Goal: Information Seeking & Learning: Learn about a topic

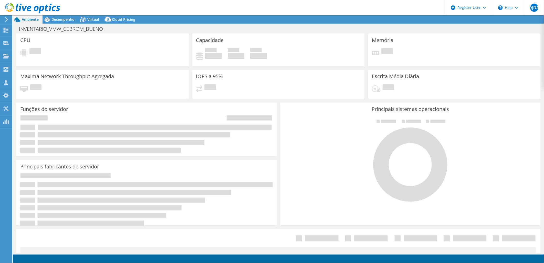
select select "USD"
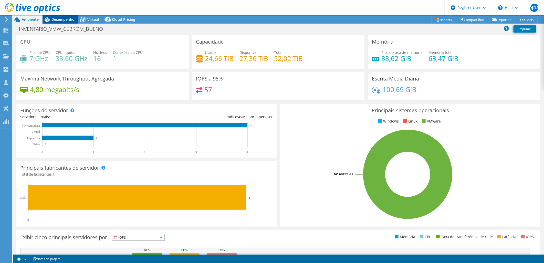
click at [73, 19] on span "Desempenho" at bounding box center [63, 19] width 23 height 5
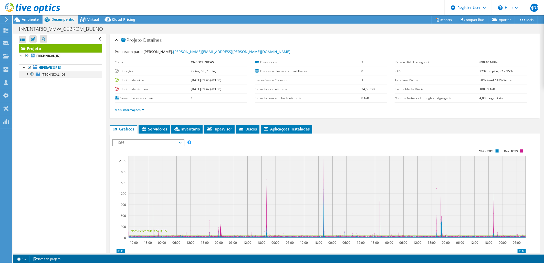
click at [27, 73] on div at bounding box center [26, 73] width 5 height 5
click at [94, 21] on span "Virtual" at bounding box center [93, 19] width 12 height 5
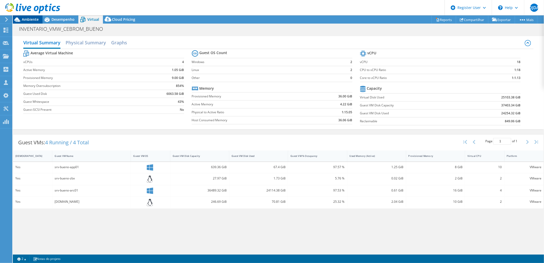
click at [35, 19] on span "Ambiente" at bounding box center [30, 19] width 17 height 5
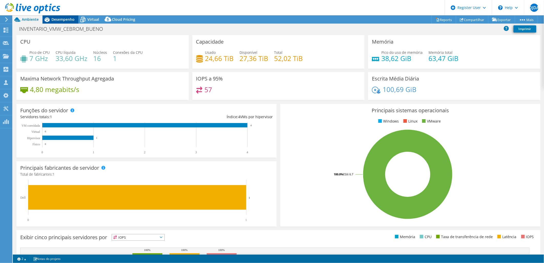
click at [57, 18] on span "Desempenho" at bounding box center [63, 19] width 23 height 5
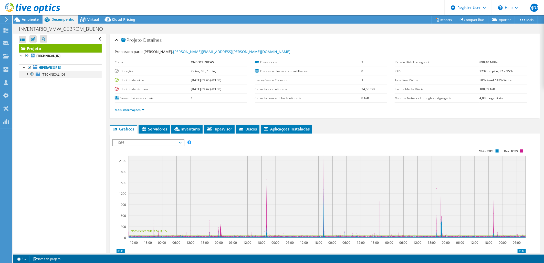
click at [26, 74] on div at bounding box center [26, 73] width 5 height 5
click at [52, 82] on link "datastore1" at bounding box center [60, 81] width 83 height 7
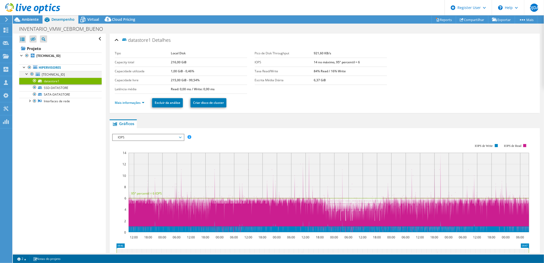
click at [26, 73] on div at bounding box center [26, 73] width 5 height 5
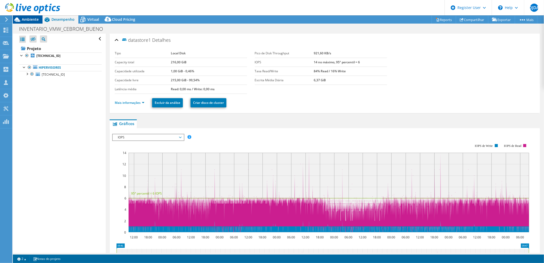
click at [19, 18] on icon at bounding box center [17, 19] width 9 height 9
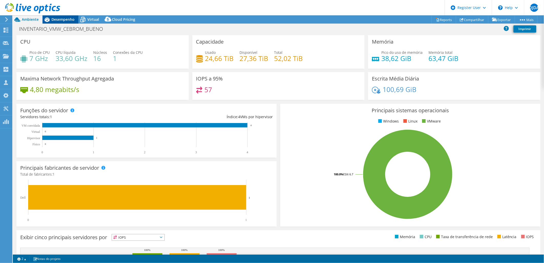
click at [62, 20] on span "Desempenho" at bounding box center [63, 19] width 23 height 5
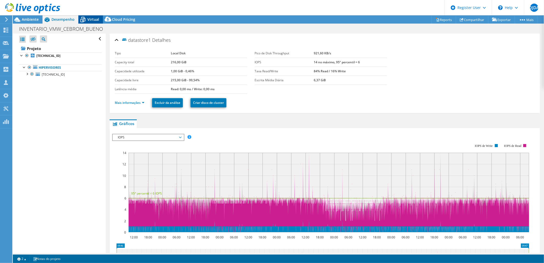
click at [95, 19] on span "Virtual" at bounding box center [93, 19] width 12 height 5
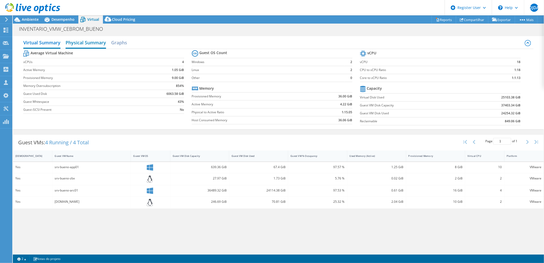
click at [80, 43] on h2 "Physical Summary" at bounding box center [86, 42] width 41 height 11
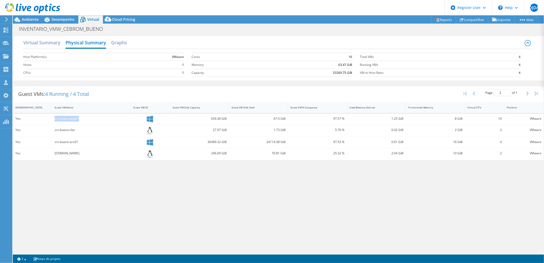
drag, startPoint x: 54, startPoint y: 119, endPoint x: 88, endPoint y: 120, distance: 33.3
click at [88, 120] on div "srv-bueno-app01" at bounding box center [91, 119] width 79 height 11
drag, startPoint x: 87, startPoint y: 120, endPoint x: 82, endPoint y: 132, distance: 13.1
click at [82, 132] on div "srv-bueno-zbx" at bounding box center [91, 131] width 79 height 12
drag, startPoint x: 82, startPoint y: 132, endPoint x: 89, endPoint y: 146, distance: 15.7
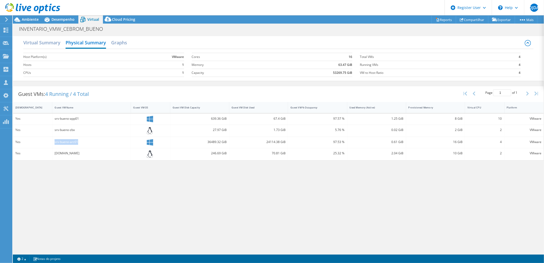
click at [89, 146] on div "srv-bueno-arc01" at bounding box center [91, 142] width 79 height 11
drag, startPoint x: 89, startPoint y: 146, endPoint x: 102, endPoint y: 155, distance: 15.6
click at [102, 155] on div "vcenter02.cebromgo.net" at bounding box center [92, 153] width 74 height 6
drag, startPoint x: 102, startPoint y: 155, endPoint x: 144, endPoint y: 181, distance: 49.9
click at [145, 181] on div "Virtual Summary Physical Summary Graphs Host Platform(s) VMware Hosts 1 CPUs 1 …" at bounding box center [279, 143] width 532 height 219
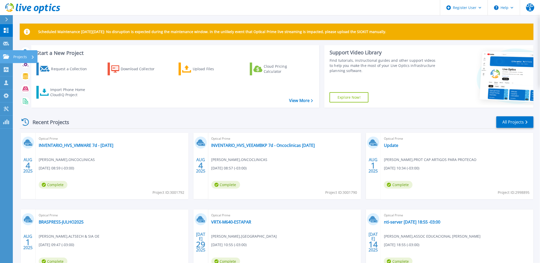
click at [14, 56] on p "Projects" at bounding box center [20, 56] width 14 height 13
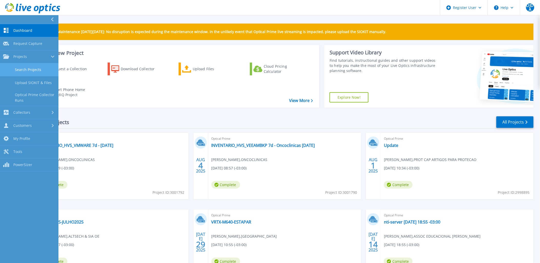
click at [36, 71] on link "Search Projects" at bounding box center [29, 69] width 58 height 13
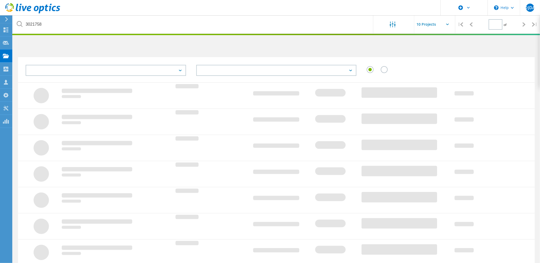
type input "1"
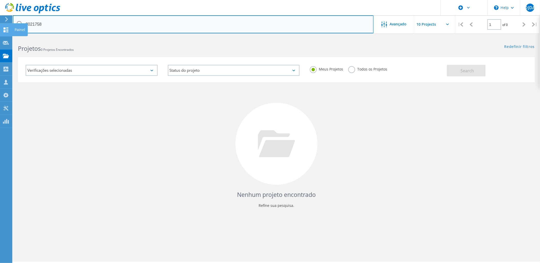
drag, startPoint x: 29, startPoint y: 24, endPoint x: 9, endPoint y: 23, distance: 20.3
click at [9, 37] on div "\n Help Explore Helpful Articles Contact Support DJDA Usuário Dell Diego Junior…" at bounding box center [270, 157] width 540 height 240
drag, startPoint x: 32, startPoint y: 23, endPoint x: -1, endPoint y: 24, distance: 32.3
click at [0, 24] on html "\n Help Explore Helpful Articles Contact Support DJDA Usuário Dell Diego Junior…" at bounding box center [270, 138] width 540 height 277
type input "3028919"
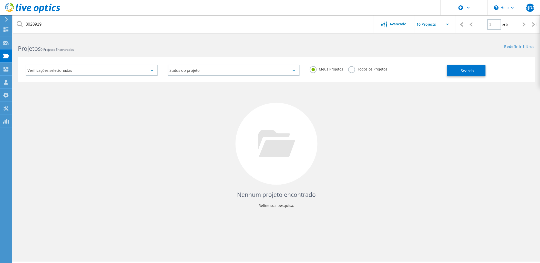
click at [201, 150] on div "Nenhum projeto encontrado Refine sua pesquisa." at bounding box center [276, 148] width 517 height 133
click at [354, 70] on label "Todos os Projetos" at bounding box center [367, 68] width 39 height 5
click at [0, 0] on input "Todos os Projetos" at bounding box center [0, 0] width 0 height 0
click at [467, 71] on span "Search" at bounding box center [467, 71] width 13 height 6
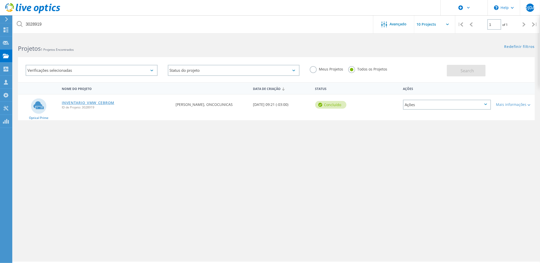
click at [100, 101] on link "INVENTARIO_VMW_CEBROM" at bounding box center [88, 103] width 53 height 4
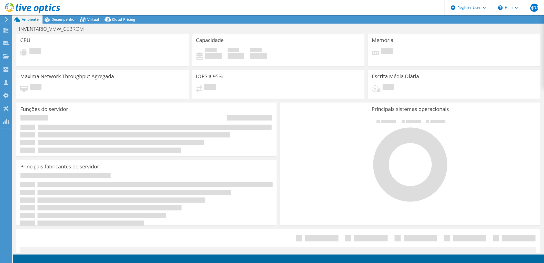
select select "USD"
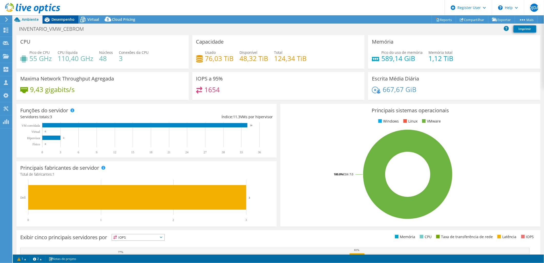
click at [64, 19] on span "Desempenho" at bounding box center [63, 19] width 23 height 5
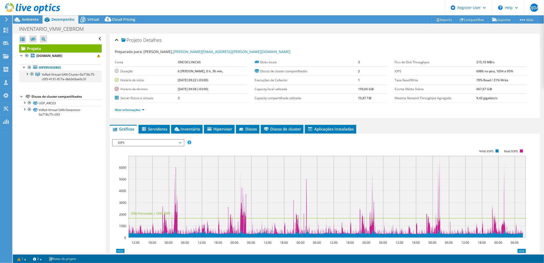
click at [27, 75] on div at bounding box center [26, 73] width 5 height 5
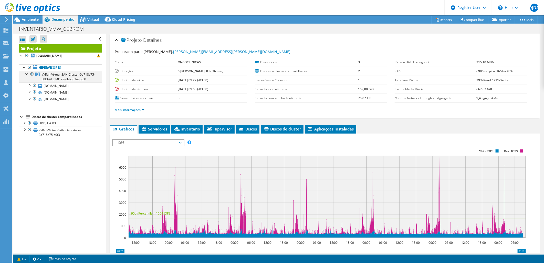
click at [27, 75] on div at bounding box center [26, 73] width 5 height 5
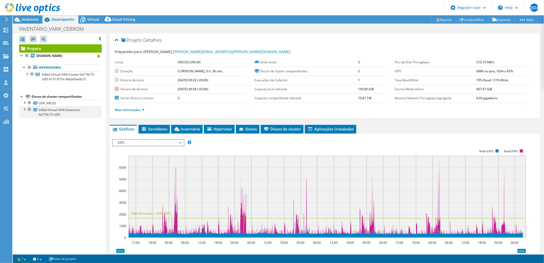
click at [24, 112] on div at bounding box center [24, 108] width 5 height 5
click at [87, 17] on icon at bounding box center [82, 19] width 9 height 9
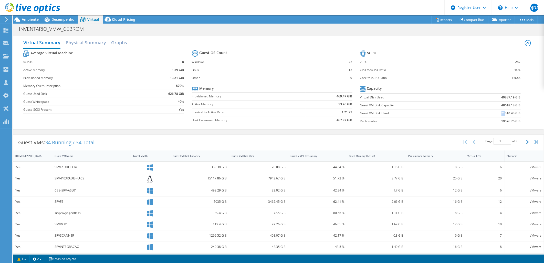
drag, startPoint x: 498, startPoint y: 113, endPoint x: 501, endPoint y: 114, distance: 3.4
click at [501, 114] on td "21310.43 GiB" at bounding box center [494, 113] width 56 height 8
drag, startPoint x: 501, startPoint y: 114, endPoint x: 532, endPoint y: 111, distance: 31.7
click at [532, 111] on div "Virtual Summary Physical Summary Graphs Average Virtual Machine vCPUs 8 Active …" at bounding box center [279, 82] width 532 height 93
click at [30, 17] on div at bounding box center [30, 8] width 60 height 17
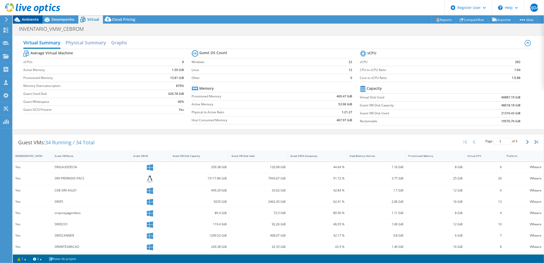
click at [33, 19] on span "Ambiente" at bounding box center [30, 19] width 17 height 5
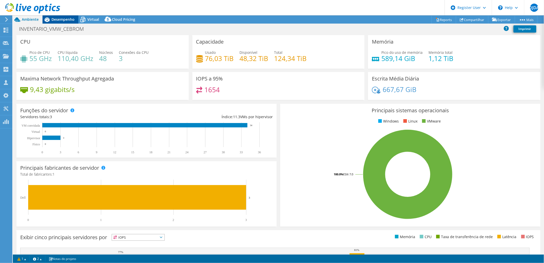
click at [62, 16] on div "Desempenho" at bounding box center [61, 19] width 36 height 8
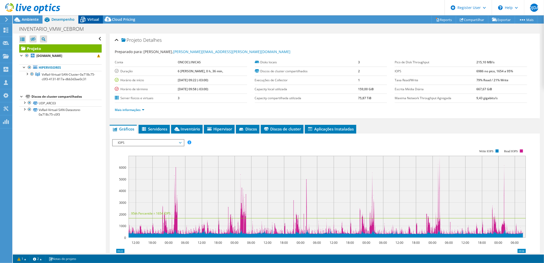
click at [96, 18] on span "Virtual" at bounding box center [93, 19] width 12 height 5
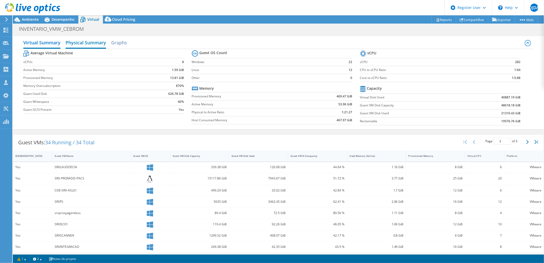
click at [78, 41] on h2 "Physical Summary" at bounding box center [86, 42] width 41 height 11
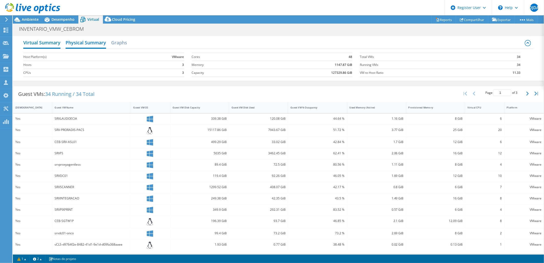
click at [55, 41] on h2 "Virtual Summary" at bounding box center [41, 42] width 37 height 11
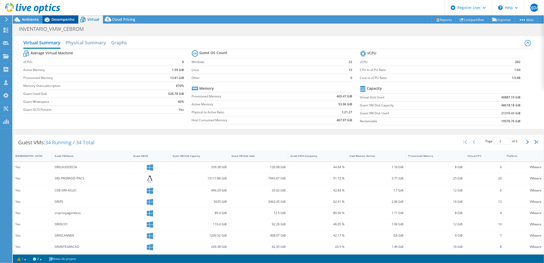
click at [52, 19] on span "Desempenho" at bounding box center [63, 19] width 23 height 5
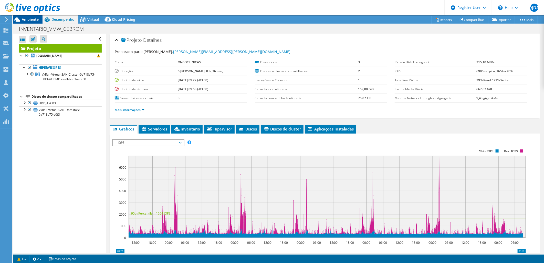
click at [28, 19] on span "Ambiente" at bounding box center [30, 19] width 17 height 5
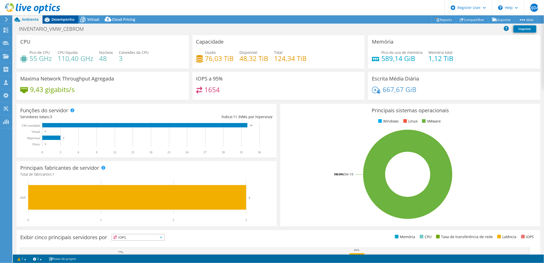
click at [60, 19] on span "Desempenho" at bounding box center [63, 19] width 23 height 5
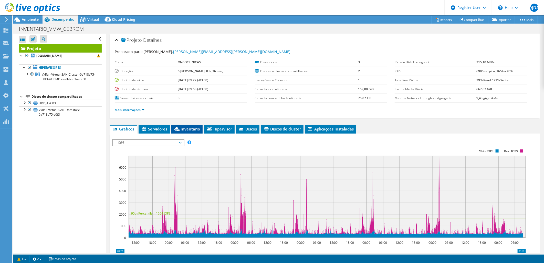
drag, startPoint x: 183, startPoint y: 124, endPoint x: 184, endPoint y: 126, distance: 2.9
click at [184, 126] on div "Projeto Detalhes Preparado para: Daniel Nunes, daniel.nunes@oncoclinicas.com Co…" at bounding box center [325, 192] width 438 height 316
click at [184, 127] on span "Inventário" at bounding box center [187, 128] width 26 height 5
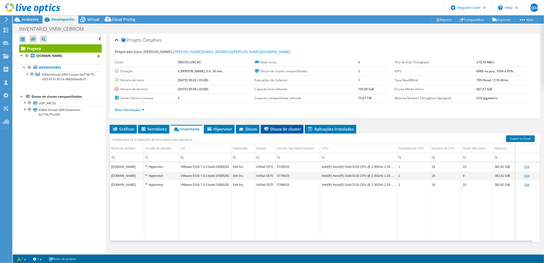
click at [293, 129] on span "Discos de cluster" at bounding box center [283, 128] width 38 height 5
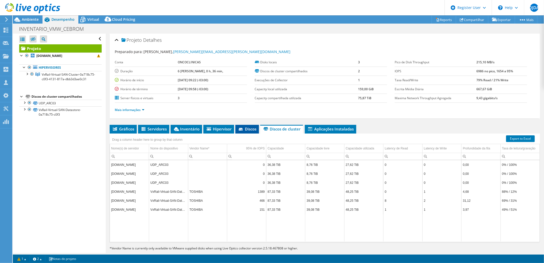
click at [254, 130] on span "Discos" at bounding box center [247, 128] width 18 height 5
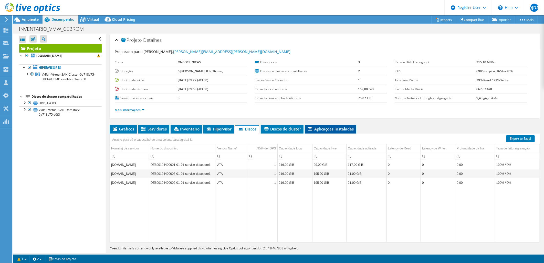
click at [345, 127] on span "Aplicações Instaladas" at bounding box center [331, 128] width 46 height 5
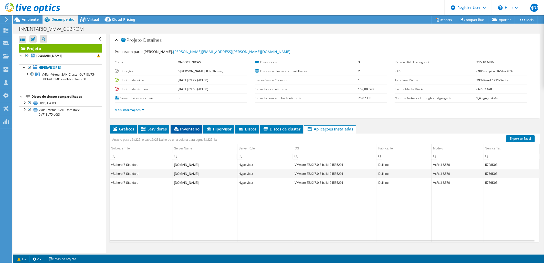
click at [187, 127] on span "Inventário" at bounding box center [186, 128] width 26 height 5
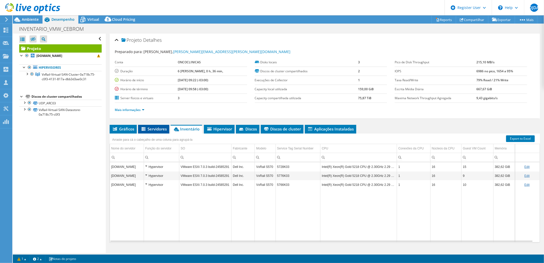
click at [153, 127] on span "Servidores" at bounding box center [154, 128] width 26 height 5
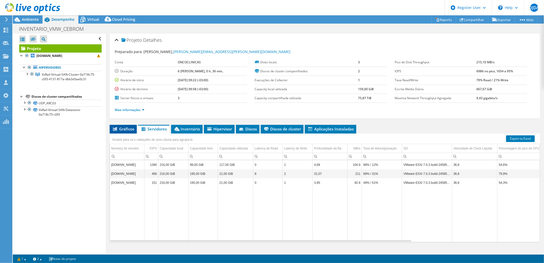
click at [124, 127] on span "Gráficos" at bounding box center [123, 128] width 22 height 5
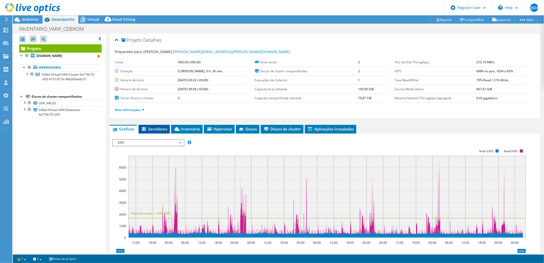
click at [163, 129] on span "Servidores" at bounding box center [154, 128] width 26 height 5
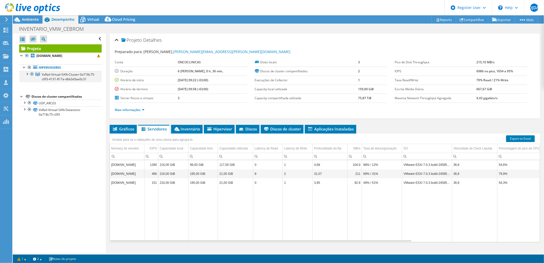
click at [26, 75] on div at bounding box center [26, 73] width 5 height 5
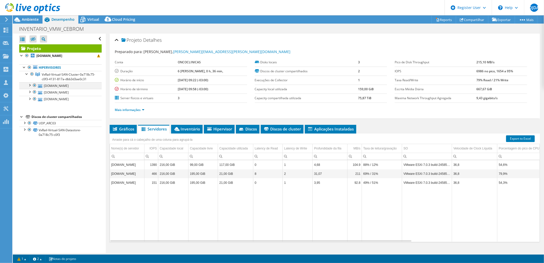
click at [30, 87] on div at bounding box center [29, 84] width 5 height 5
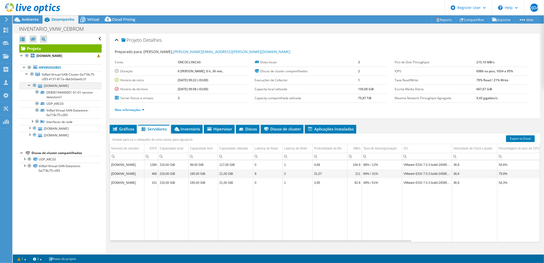
click at [30, 87] on div at bounding box center [29, 84] width 5 height 5
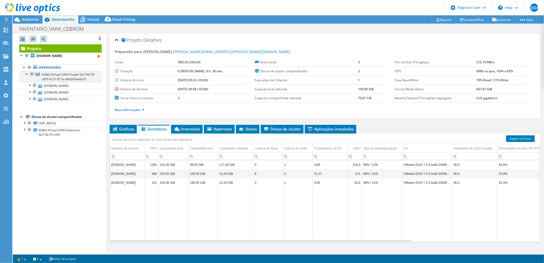
click at [26, 74] on div at bounding box center [26, 73] width 5 height 5
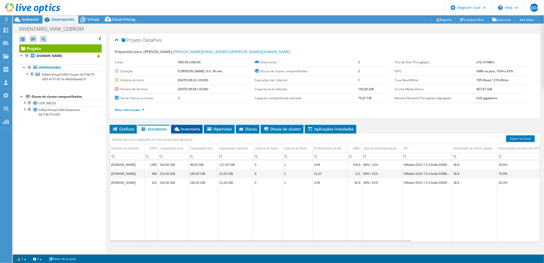
click at [195, 131] on span "Inventário" at bounding box center [187, 128] width 26 height 5
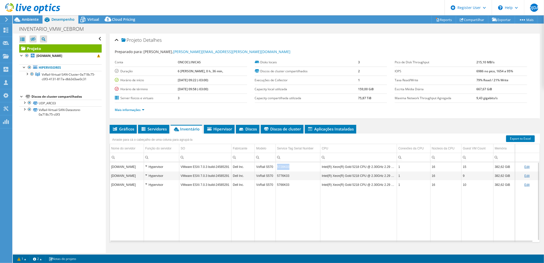
copy td "5728K03"
drag, startPoint x: 289, startPoint y: 167, endPoint x: 276, endPoint y: 168, distance: 13.1
click at [276, 168] on td "5728K03" at bounding box center [298, 166] width 45 height 9
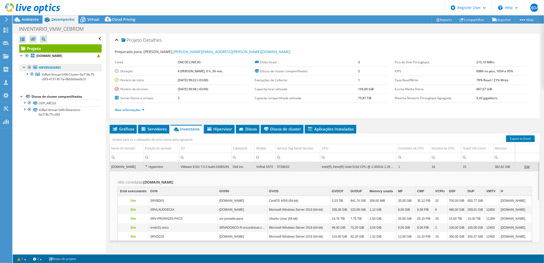
click at [44, 69] on link "Hipervisores" at bounding box center [60, 67] width 83 height 7
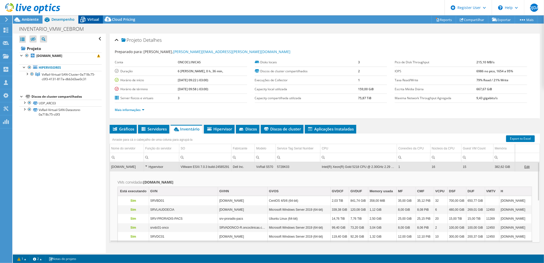
click at [88, 19] on span "Virtual" at bounding box center [93, 19] width 12 height 5
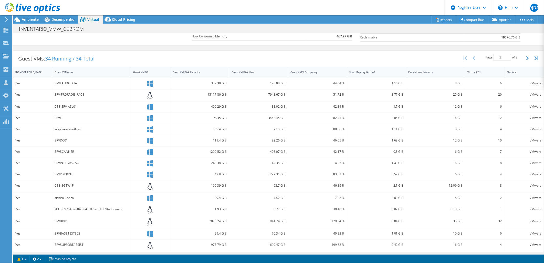
scroll to position [85, 0]
drag, startPoint x: 56, startPoint y: 92, endPoint x: 140, endPoint y: 94, distance: 84.1
click at [140, 94] on div "Yes SRV-PRORADIS-PACS 15117.86 GiB 7943.67 GiB 51.72 % 3.77 GiB 25 GiB 20 VMware" at bounding box center [278, 94] width 531 height 12
drag, startPoint x: 266, startPoint y: 92, endPoint x: 269, endPoint y: 92, distance: 3.2
click at [269, 92] on div "7943.67 GiB" at bounding box center [259, 93] width 54 height 6
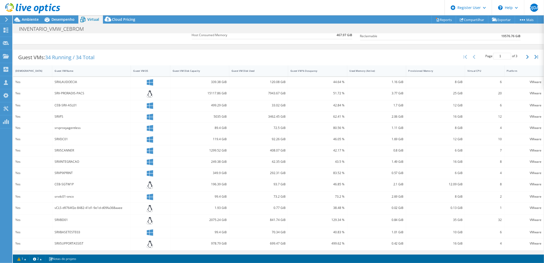
drag, startPoint x: 269, startPoint y: 92, endPoint x: 333, endPoint y: 90, distance: 64.4
click at [333, 90] on div "51.72 %" at bounding box center [317, 94] width 59 height 12
click at [81, 71] on div "Guest VM Name" at bounding box center [89, 70] width 68 height 3
click at [88, 72] on div "Guest VM Name" at bounding box center [89, 71] width 68 height 3
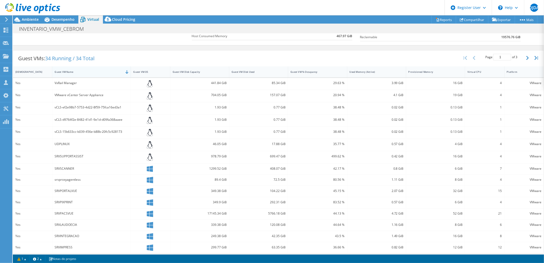
scroll to position [85, 0]
click at [88, 72] on div "Guest VM Name" at bounding box center [89, 70] width 68 height 3
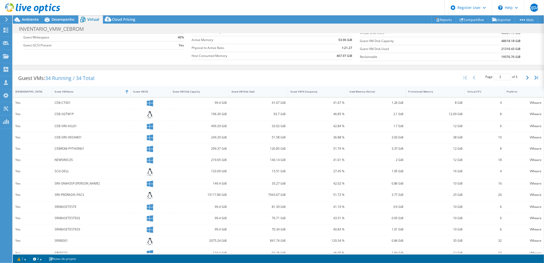
scroll to position [56, 0]
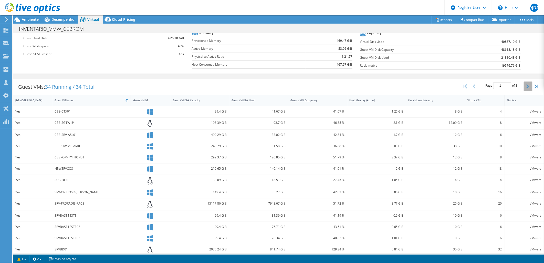
click at [524, 87] on button "button" at bounding box center [528, 87] width 9 height 10
type input "2"
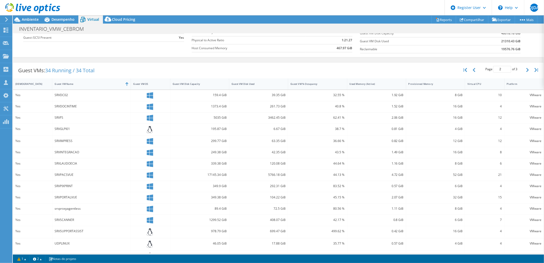
scroll to position [84, 0]
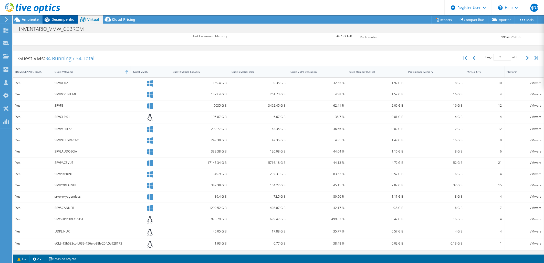
click at [68, 21] on span "Desempenho" at bounding box center [63, 19] width 23 height 5
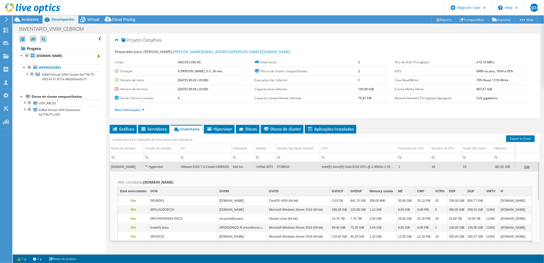
scroll to position [0, 0]
click at [33, 21] on span "Ambiente" at bounding box center [30, 19] width 17 height 5
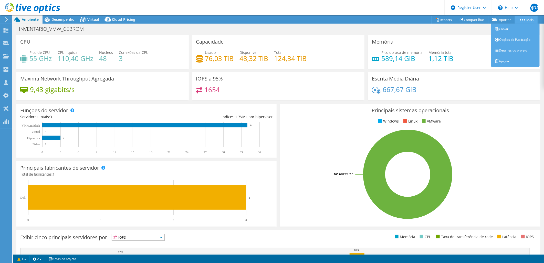
click at [521, 17] on link "Mais" at bounding box center [526, 20] width 23 height 8
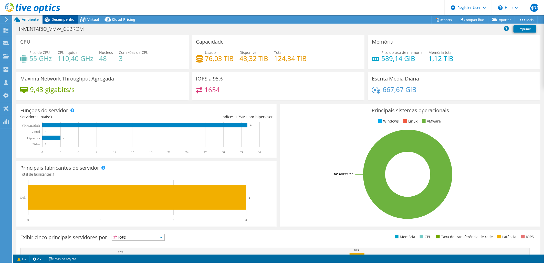
click at [62, 18] on span "Desempenho" at bounding box center [63, 19] width 23 height 5
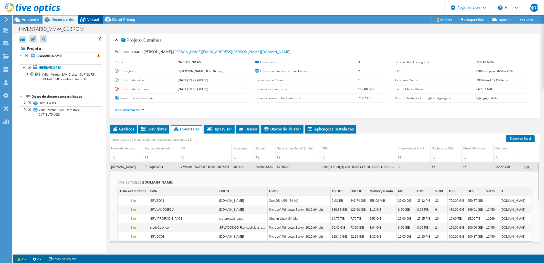
click at [93, 19] on span "Virtual" at bounding box center [93, 19] width 12 height 5
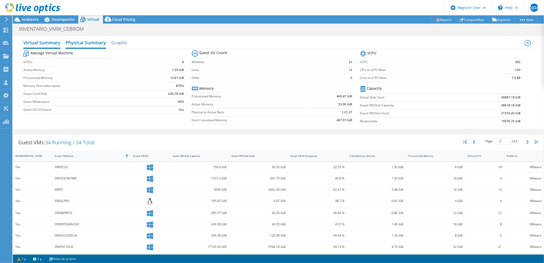
click at [91, 41] on h2 "Physical Summary" at bounding box center [86, 42] width 41 height 11
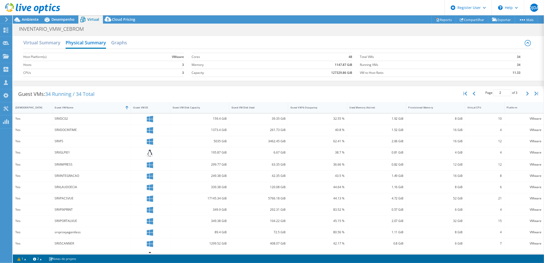
click at [128, 42] on div "Virtual Summary Physical Summary Graphs" at bounding box center [278, 43] width 510 height 12
click at [120, 43] on h2 "Graphs" at bounding box center [119, 42] width 16 height 11
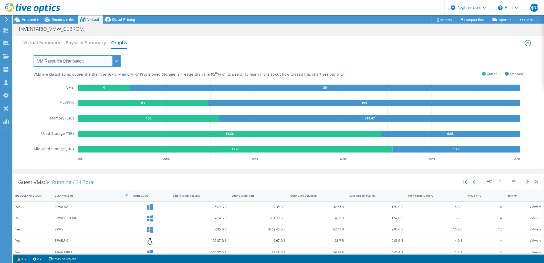
click at [97, 58] on select "VM Resource Distribution Provisioning Contrast Over Provisioning" at bounding box center [77, 61] width 87 height 12
click at [39, 42] on h2 "Virtual Summary" at bounding box center [41, 42] width 37 height 11
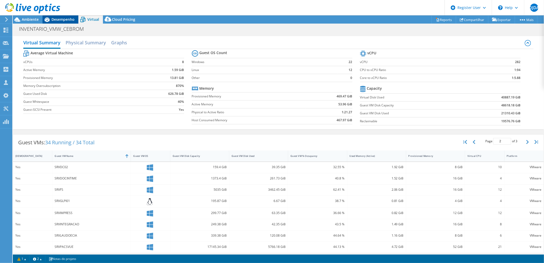
click at [59, 21] on span "Desempenho" at bounding box center [63, 19] width 23 height 5
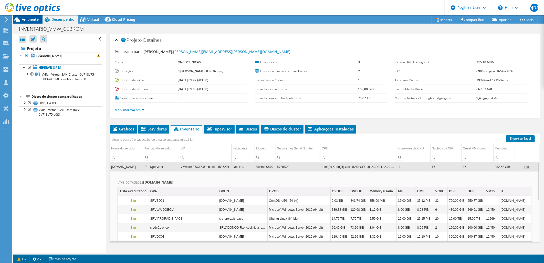
click at [32, 22] on span "Ambiente" at bounding box center [30, 19] width 17 height 5
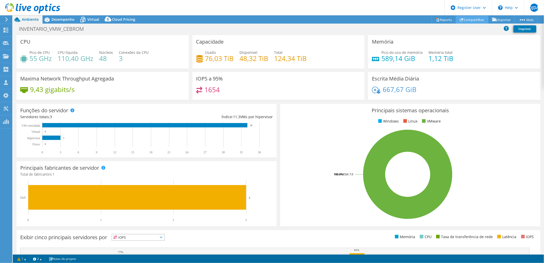
click at [473, 19] on link "Compartilhar" at bounding box center [472, 20] width 33 height 8
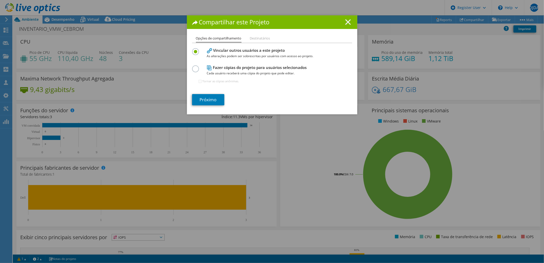
click at [346, 21] on icon at bounding box center [349, 22] width 6 height 6
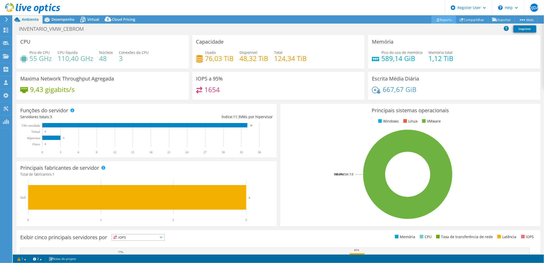
click at [442, 18] on link "Reports" at bounding box center [444, 20] width 25 height 8
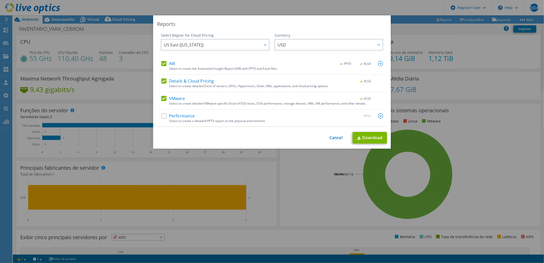
click at [193, 117] on div "Performance .PPTX" at bounding box center [272, 116] width 222 height 6
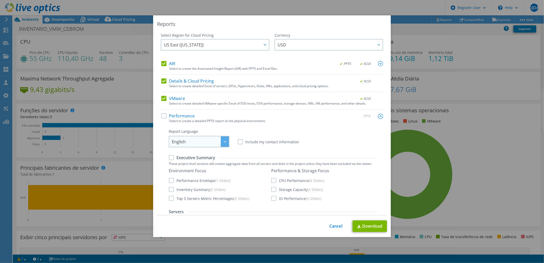
click at [191, 136] on span "English" at bounding box center [200, 141] width 57 height 11
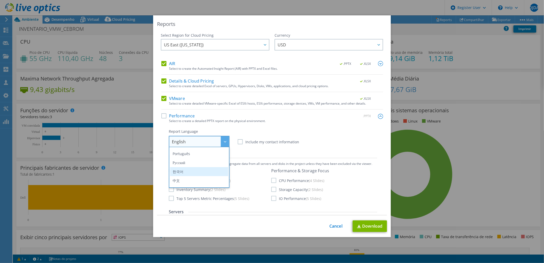
scroll to position [57, 0]
click at [346, 129] on div "Report Language English Deutsch Español Français Italiano Polski Português Русс…" at bounding box center [273, 138] width 209 height 18
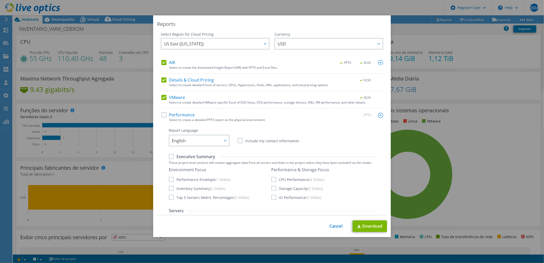
scroll to position [0, 0]
click at [164, 117] on label "Performance" at bounding box center [178, 115] width 34 height 5
click at [0, 0] on input "Performance" at bounding box center [0, 0] width 0 height 0
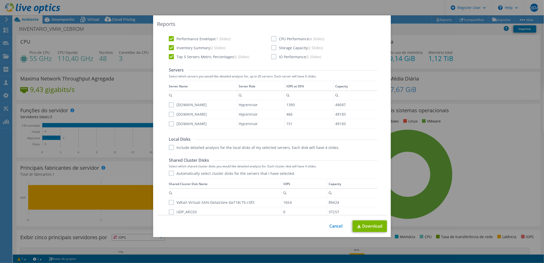
scroll to position [106, 0]
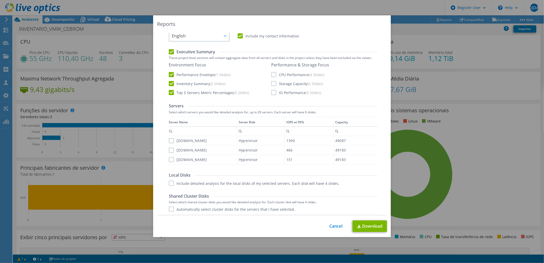
click at [171, 139] on label "[DOMAIN_NAME]" at bounding box center [188, 140] width 38 height 5
click at [0, 0] on input "[DOMAIN_NAME]" at bounding box center [0, 0] width 0 height 0
click at [170, 149] on label "[DOMAIN_NAME]" at bounding box center [188, 150] width 38 height 5
click at [0, 0] on input "[DOMAIN_NAME]" at bounding box center [0, 0] width 0 height 0
click at [169, 159] on label "[DOMAIN_NAME]" at bounding box center [188, 159] width 38 height 5
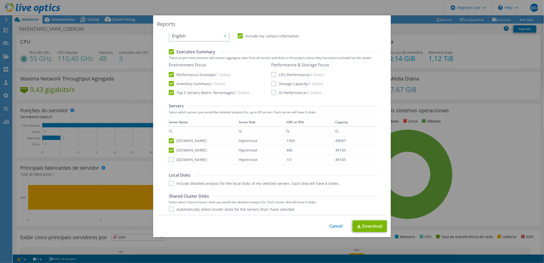
click at [0, 0] on input "[DOMAIN_NAME]" at bounding box center [0, 0] width 0 height 0
click at [169, 183] on label "Include detailed analysis for the local disks of my selected servers. Each disk…" at bounding box center [254, 183] width 171 height 5
click at [0, 0] on input "Include detailed analysis for the local disks of my selected servers. Each disk…" at bounding box center [0, 0] width 0 height 0
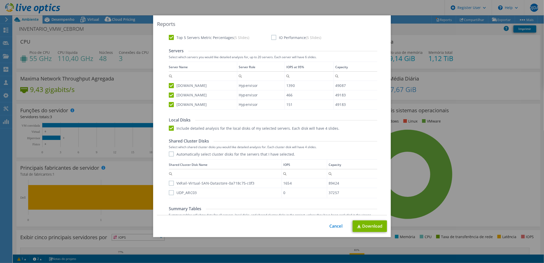
scroll to position [163, 0]
click at [170, 152] on label "Automatically select cluster disks for the servers that I have selected." at bounding box center [232, 152] width 126 height 5
click at [0, 0] on input "Automatically select cluster disks for the servers that I have selected." at bounding box center [0, 0] width 0 height 0
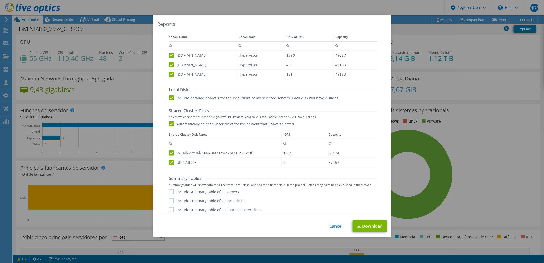
click at [193, 191] on label "Include summary table of all servers" at bounding box center [204, 191] width 70 height 5
click at [0, 0] on input "Include summary table of all servers" at bounding box center [0, 0] width 0 height 0
click at [194, 199] on label "Include summary table of all local disks" at bounding box center [207, 200] width 76 height 5
click at [0, 0] on input "Include summary table of all local disks" at bounding box center [0, 0] width 0 height 0
click at [203, 211] on label "Include summary table of all shared cluster disks" at bounding box center [215, 209] width 93 height 5
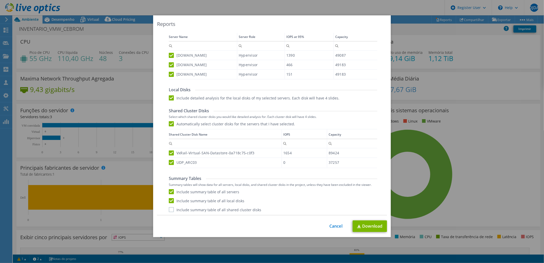
click at [0, 0] on input "Include summary table of all shared cluster disks" at bounding box center [0, 0] width 0 height 0
click at [377, 225] on link "Download" at bounding box center [370, 226] width 34 height 12
click at [332, 225] on link "Cancel" at bounding box center [336, 226] width 13 height 5
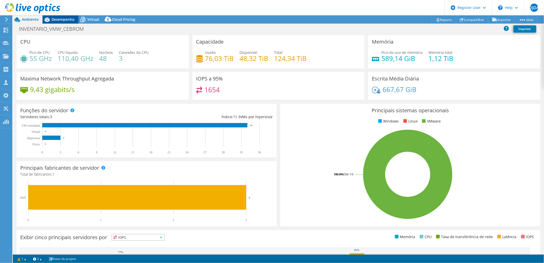
click at [65, 18] on span "Desempenho" at bounding box center [63, 19] width 23 height 5
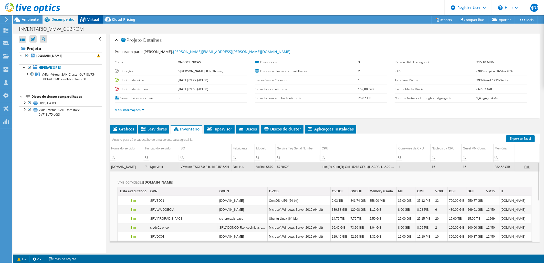
click at [96, 18] on span "Virtual" at bounding box center [93, 19] width 12 height 5
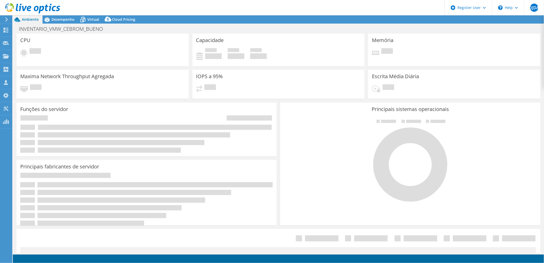
select select "USD"
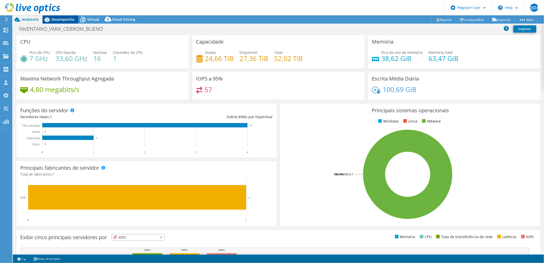
click at [65, 20] on span "Desempenho" at bounding box center [63, 19] width 23 height 5
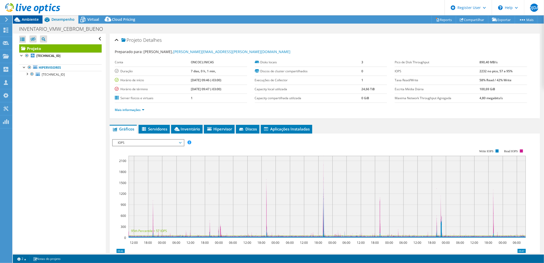
click at [35, 20] on span "Ambiente" at bounding box center [30, 19] width 17 height 5
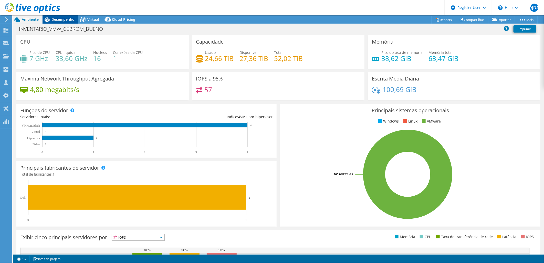
click at [71, 18] on span "Desempenho" at bounding box center [63, 19] width 23 height 5
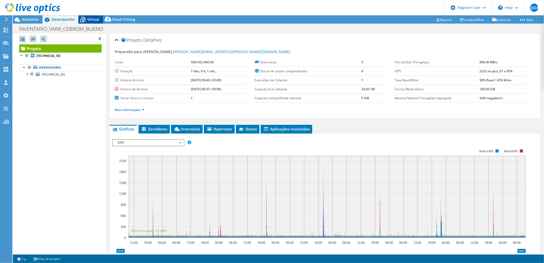
click at [94, 16] on div "Virtual" at bounding box center [90, 19] width 25 height 8
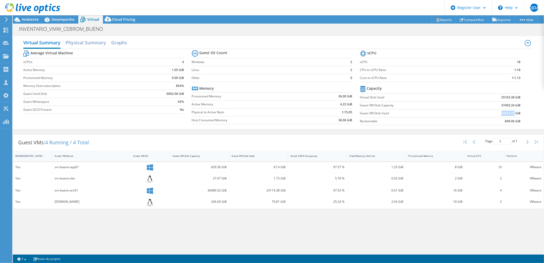
drag, startPoint x: 502, startPoint y: 114, endPoint x: 515, endPoint y: 114, distance: 12.3
click at [515, 114] on b "24254.32 GiB" at bounding box center [511, 113] width 19 height 5
copy b "24254.32"
drag, startPoint x: 501, startPoint y: 106, endPoint x: 514, endPoint y: 106, distance: 13.1
click at [514, 106] on td "37403.34 GiB" at bounding box center [494, 105] width 56 height 8
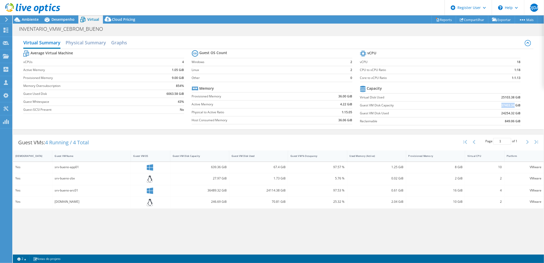
copy b "37403.34"
click at [29, 17] on span "Ambiente" at bounding box center [30, 19] width 17 height 5
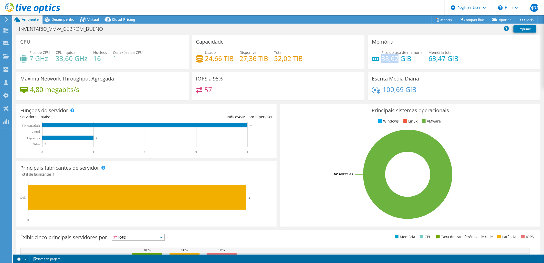
copy h4 "38,62"
drag, startPoint x: 380, startPoint y: 58, endPoint x: 395, endPoint y: 58, distance: 14.9
click at [395, 58] on h4 "38,62 GiB" at bounding box center [402, 59] width 41 height 6
drag, startPoint x: 426, startPoint y: 57, endPoint x: 441, endPoint y: 57, distance: 15.4
click at [441, 57] on h4 "63,47 GiB" at bounding box center [444, 59] width 30 height 6
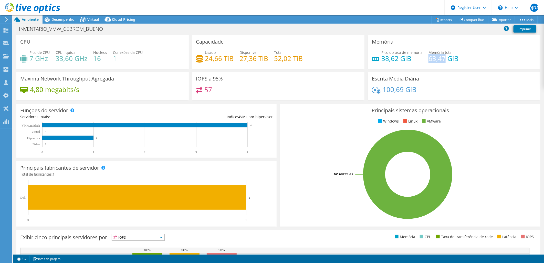
copy h4 "63,47"
click at [43, 87] on h4 "4,80 megabits/s" at bounding box center [54, 90] width 49 height 6
click at [57, 89] on h4 "4,80 megabits/s" at bounding box center [54, 90] width 49 height 6
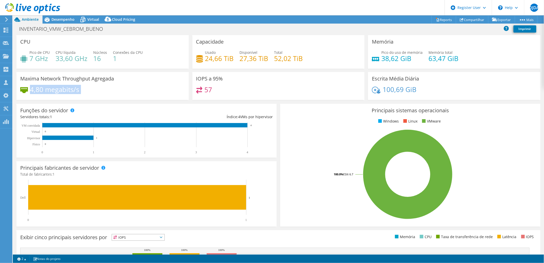
copy div "4,80 megabits/s"
click at [400, 88] on h4 "100,69 GiB" at bounding box center [400, 90] width 34 height 6
copy section "100,69 GiB"
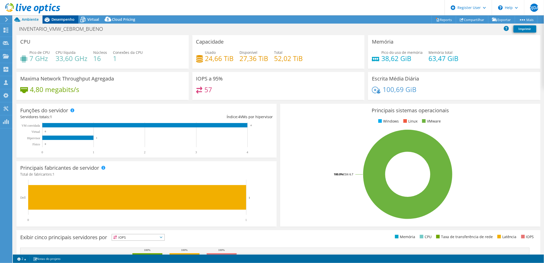
click at [67, 20] on span "Desempenho" at bounding box center [63, 19] width 23 height 5
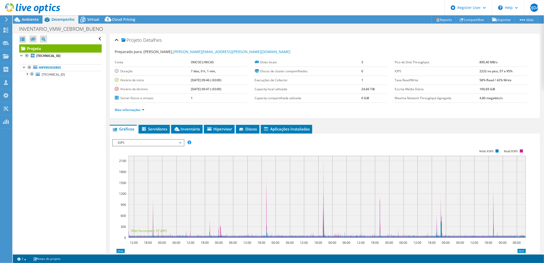
drag, startPoint x: 483, startPoint y: 71, endPoint x: 474, endPoint y: 71, distance: 9.0
click at [474, 71] on tr "IOPS 2232 no pico, 57 a 95%" at bounding box center [461, 71] width 133 height 9
copy tr "2232"
click at [33, 19] on span "Ambiente" at bounding box center [30, 19] width 17 height 5
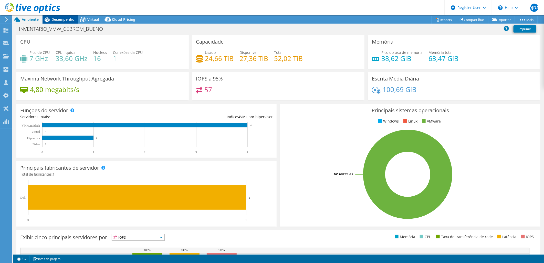
click at [63, 21] on span "Desempenho" at bounding box center [63, 19] width 23 height 5
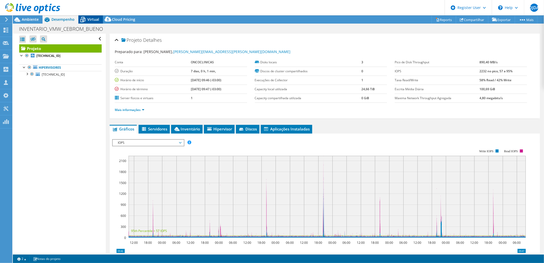
click at [88, 19] on span "Virtual" at bounding box center [93, 19] width 12 height 5
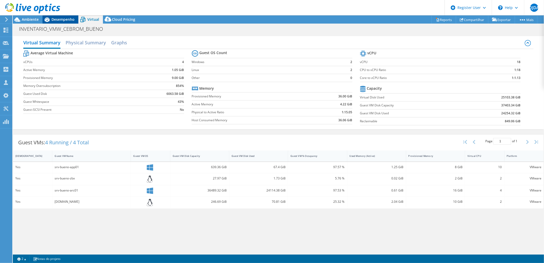
click at [60, 21] on span "Desempenho" at bounding box center [63, 19] width 23 height 5
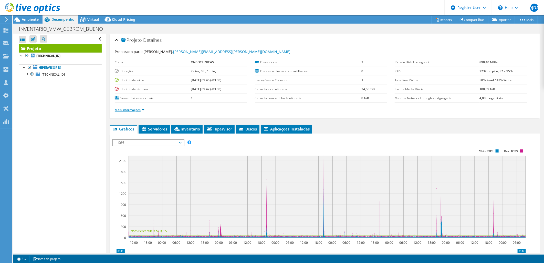
click at [145, 109] on link "Mais informações" at bounding box center [130, 110] width 30 height 4
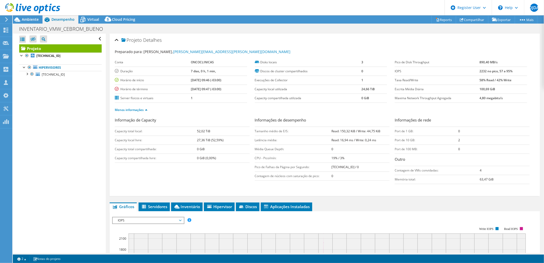
click at [156, 175] on div "Informação de Capacity Capacity total local: 52,02 TiB Capacity local livre: 27…" at bounding box center [325, 151] width 420 height 69
click at [92, 17] on span "Virtual" at bounding box center [93, 19] width 12 height 5
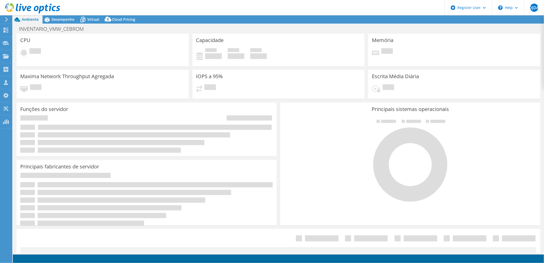
select select "USD"
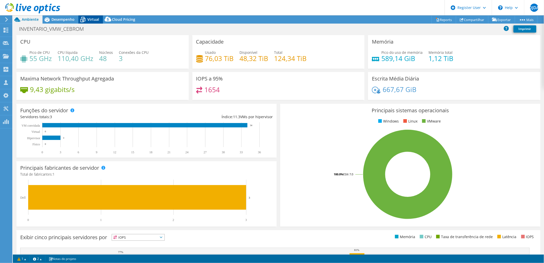
click at [82, 19] on icon at bounding box center [82, 19] width 9 height 9
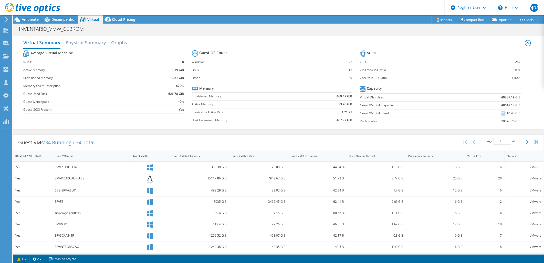
drag, startPoint x: 497, startPoint y: 114, endPoint x: 502, endPoint y: 114, distance: 4.4
click at [502, 114] on td "21310.43 GiB" at bounding box center [494, 113] width 56 height 8
drag, startPoint x: 502, startPoint y: 114, endPoint x: 499, endPoint y: 111, distance: 4.2
click at [502, 111] on b "21310.43 GiB" at bounding box center [511, 113] width 19 height 5
drag, startPoint x: 496, startPoint y: 114, endPoint x: 511, endPoint y: 115, distance: 14.9
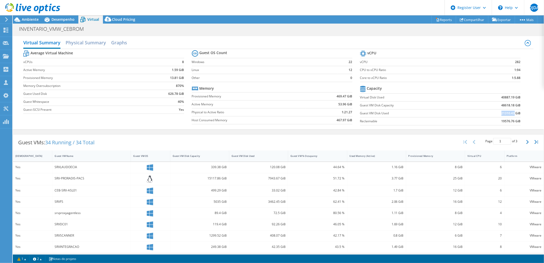
click at [511, 115] on td "21310.43 GiB" at bounding box center [494, 113] width 56 height 8
copy b "21310.43"
drag, startPoint x: 499, startPoint y: 106, endPoint x: 511, endPoint y: 106, distance: 12.6
click at [511, 106] on b "48618.18 GiB" at bounding box center [511, 105] width 19 height 5
copy b "48618.18"
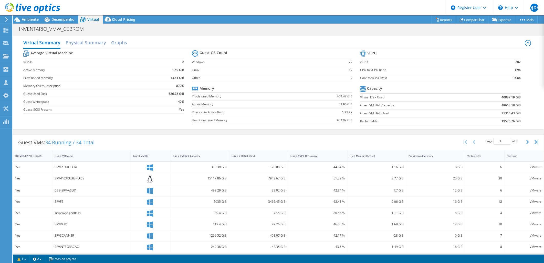
select select "USD"
click at [69, 16] on div "Desempenho" at bounding box center [61, 19] width 36 height 8
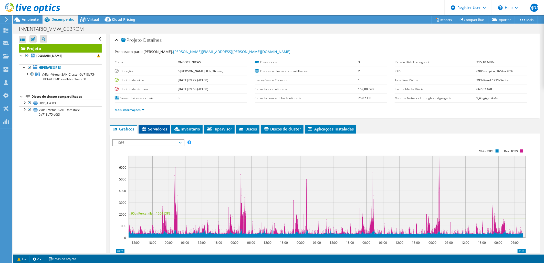
click at [161, 127] on span "Servidores" at bounding box center [154, 128] width 26 height 5
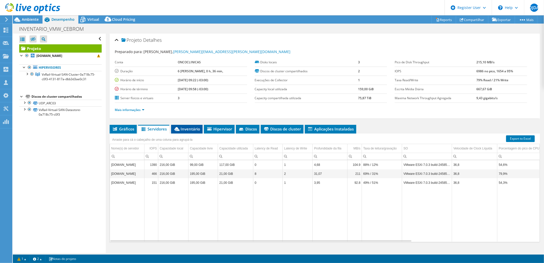
click at [194, 128] on span "Inventário" at bounding box center [187, 128] width 26 height 5
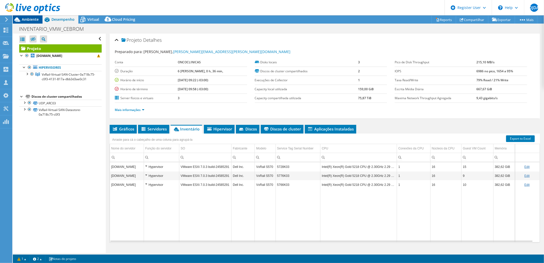
click at [36, 18] on span "Ambiente" at bounding box center [30, 19] width 17 height 5
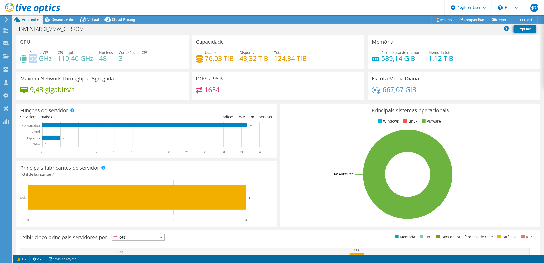
drag, startPoint x: 33, startPoint y: 58, endPoint x: 30, endPoint y: 58, distance: 3.6
click at [30, 58] on h4 "55 GHz" at bounding box center [40, 59] width 22 height 6
copy h4 "55"
click at [59, 60] on h4 "110,40 GHz" at bounding box center [76, 59] width 36 height 6
click at [389, 58] on h4 "589,14 GiB" at bounding box center [402, 59] width 41 height 6
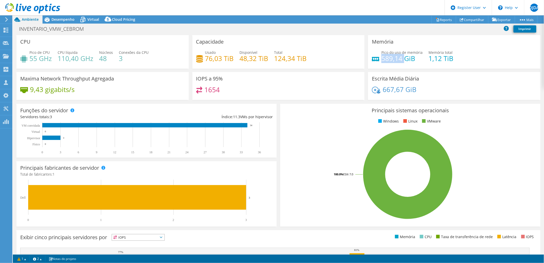
drag, startPoint x: 380, startPoint y: 57, endPoint x: 401, endPoint y: 59, distance: 21.1
click at [401, 59] on h4 "589,14 GiB" at bounding box center [402, 59] width 41 height 6
copy h4 "589,14"
drag, startPoint x: 427, startPoint y: 58, endPoint x: 449, endPoint y: 57, distance: 22.3
click at [449, 57] on h4 "1,12 TiB" at bounding box center [441, 59] width 25 height 6
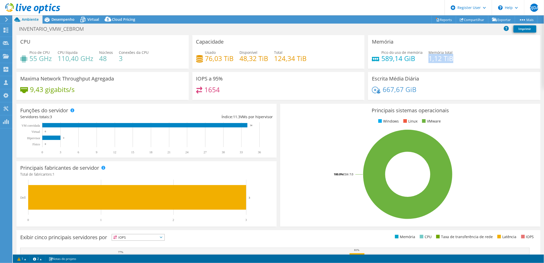
copy h4 "1,12 TiB"
click at [65, 17] on span "Desempenho" at bounding box center [63, 19] width 23 height 5
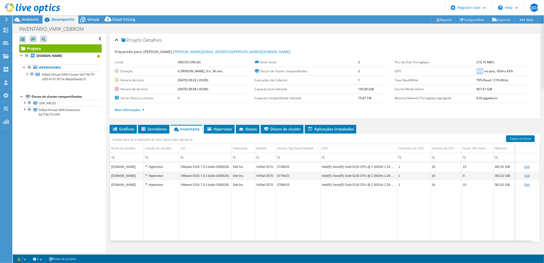
drag, startPoint x: 473, startPoint y: 71, endPoint x: 480, endPoint y: 71, distance: 6.7
click at [480, 71] on b "6986 no pico, 1654 a 95%" at bounding box center [495, 71] width 37 height 4
copy b "6986"
click at [31, 22] on div "Ambiente" at bounding box center [28, 19] width 30 height 8
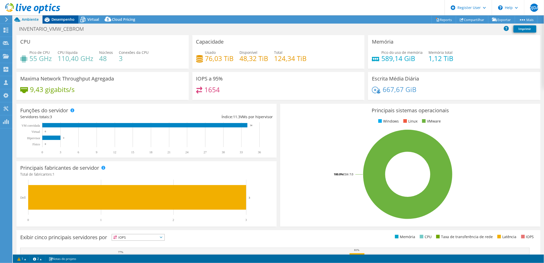
click at [53, 21] on span "Desempenho" at bounding box center [63, 19] width 23 height 5
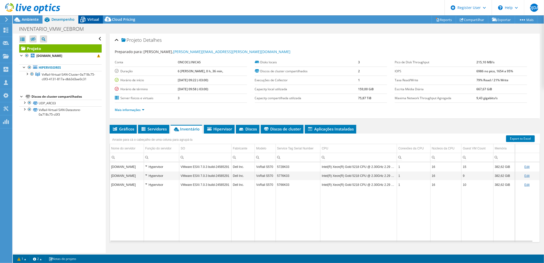
click at [90, 18] on span "Virtual" at bounding box center [93, 19] width 12 height 5
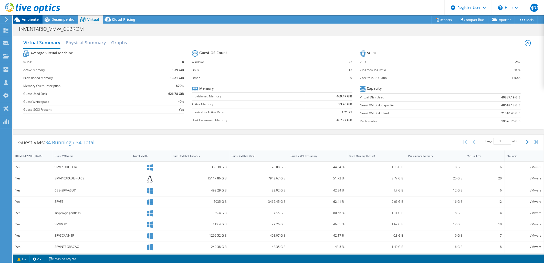
click at [33, 19] on span "Ambiente" at bounding box center [30, 19] width 17 height 5
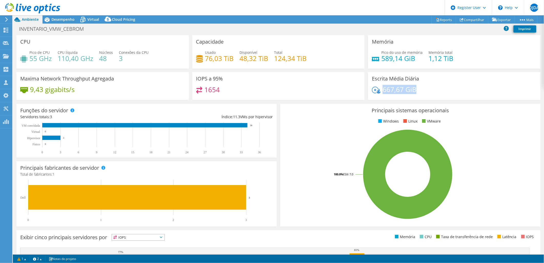
drag, startPoint x: 381, startPoint y: 89, endPoint x: 416, endPoint y: 90, distance: 35.6
click at [416, 90] on div "667,67 GiB" at bounding box center [454, 92] width 165 height 11
copy h4 "667,67 GiB"
click at [48, 87] on h4 "9,43 gigabits/s" at bounding box center [52, 90] width 45 height 6
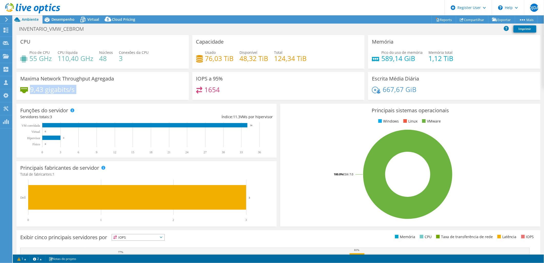
click at [48, 87] on h4 "9,43 gigabits/s" at bounding box center [52, 90] width 45 height 6
copy div "9,43 gigabits/s"
click at [279, 112] on div "Principais sistemas operacionais Windows Linux VMware 100.0% ESXi 7.0" at bounding box center [411, 165] width 264 height 126
click at [59, 20] on span "Desempenho" at bounding box center [63, 19] width 23 height 5
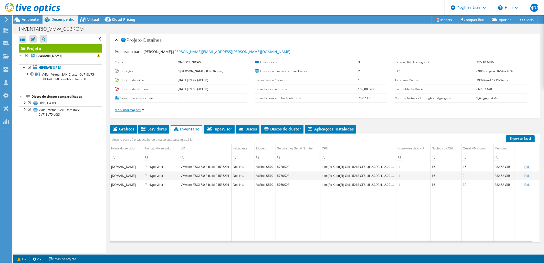
click at [143, 108] on link "Mais informações" at bounding box center [130, 110] width 30 height 4
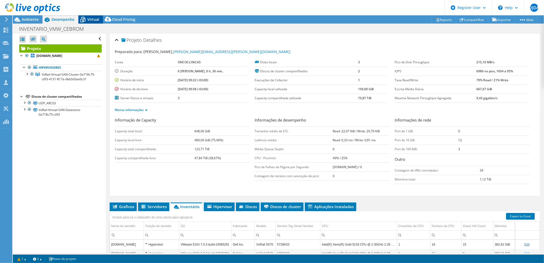
click at [93, 18] on span "Virtual" at bounding box center [93, 19] width 12 height 5
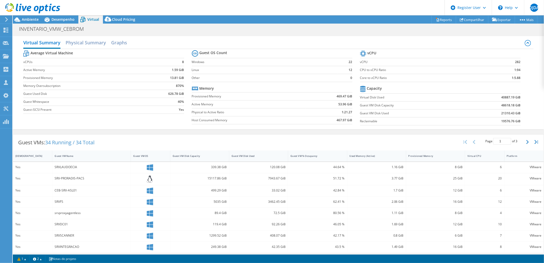
click at [58, 17] on div at bounding box center [30, 8] width 60 height 17
click at [65, 19] on span "Desempenho" at bounding box center [63, 19] width 23 height 5
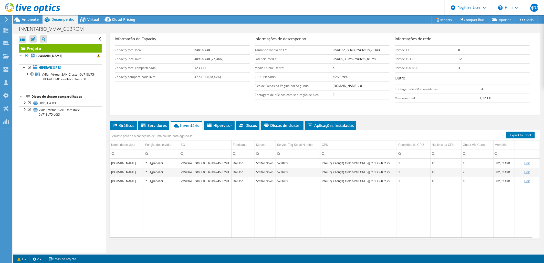
scroll to position [86, 0]
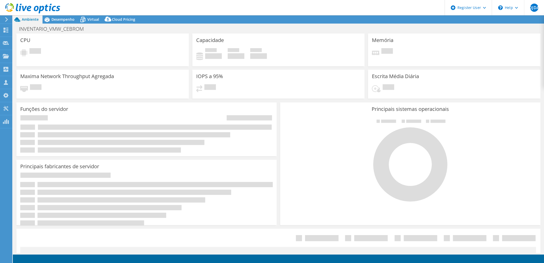
select select "USD"
